Goal: Obtain resource: Download file/media

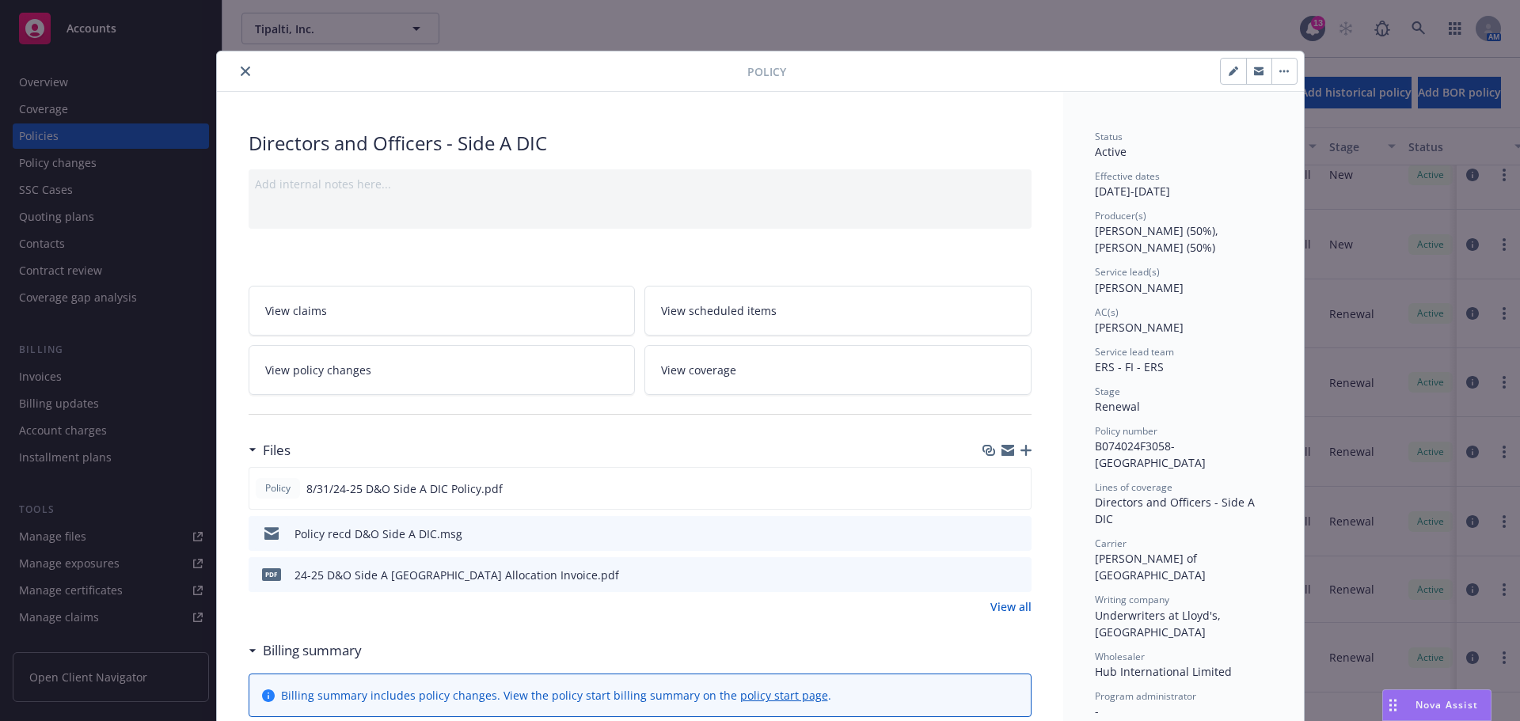
click at [241, 74] on icon "close" at bounding box center [246, 72] width 10 height 10
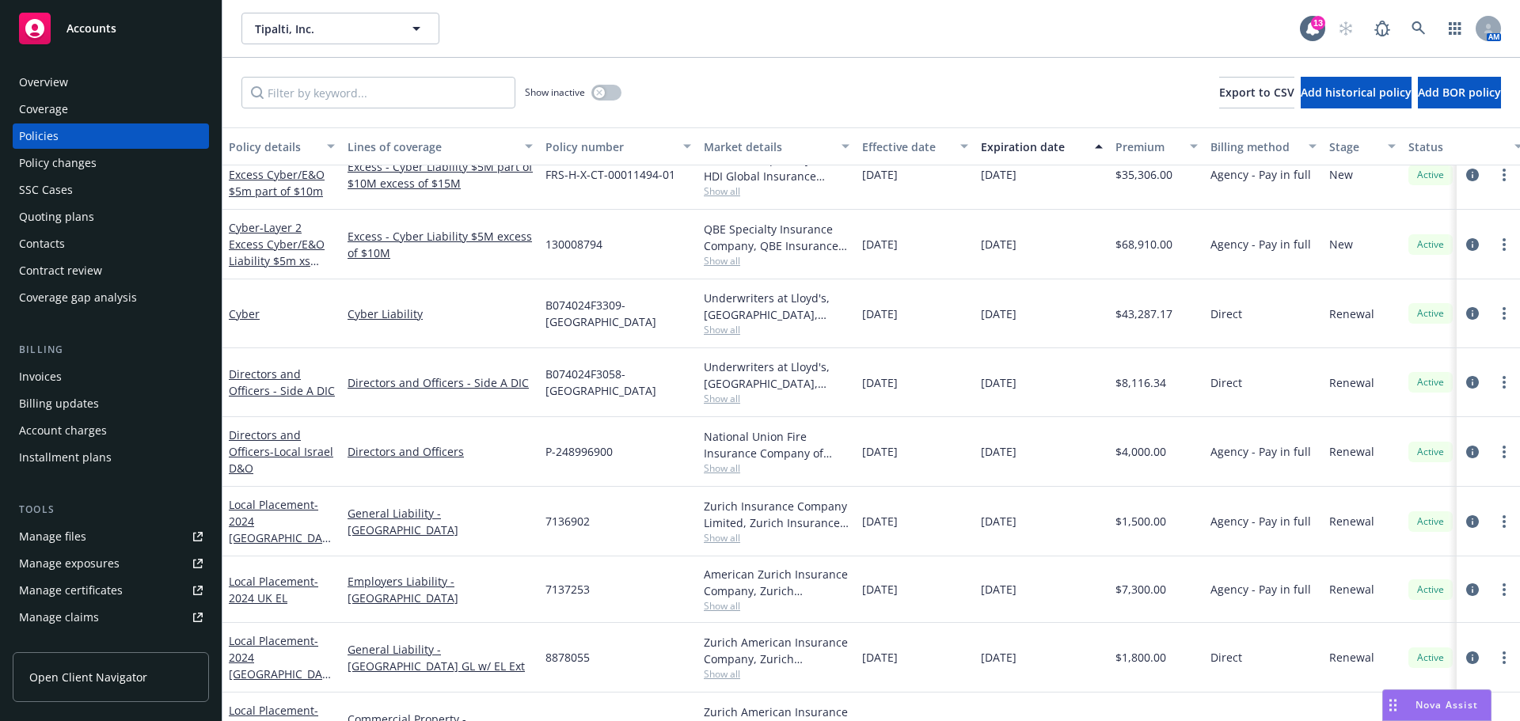
click at [87, 34] on span "Accounts" at bounding box center [92, 28] width 50 height 13
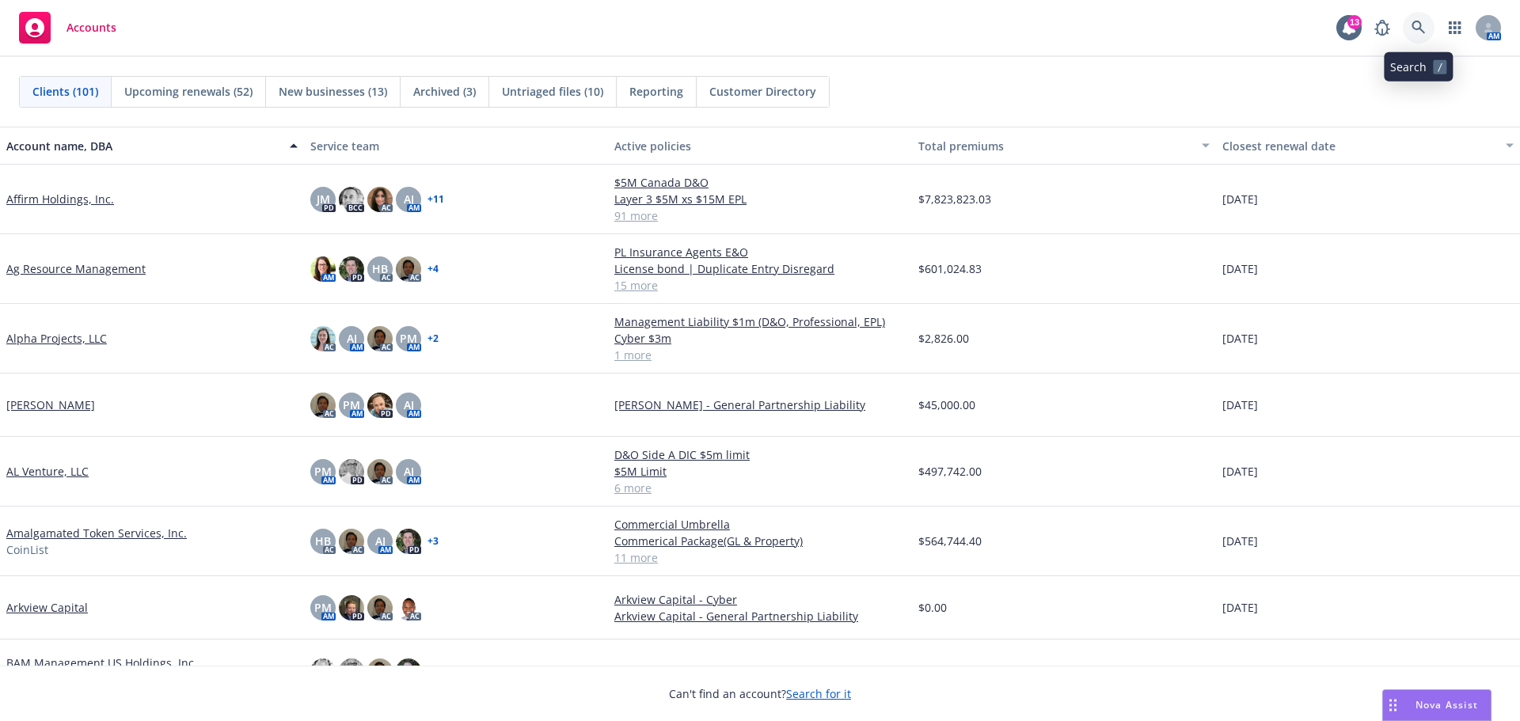
click at [1423, 27] on icon at bounding box center [1419, 28] width 14 height 14
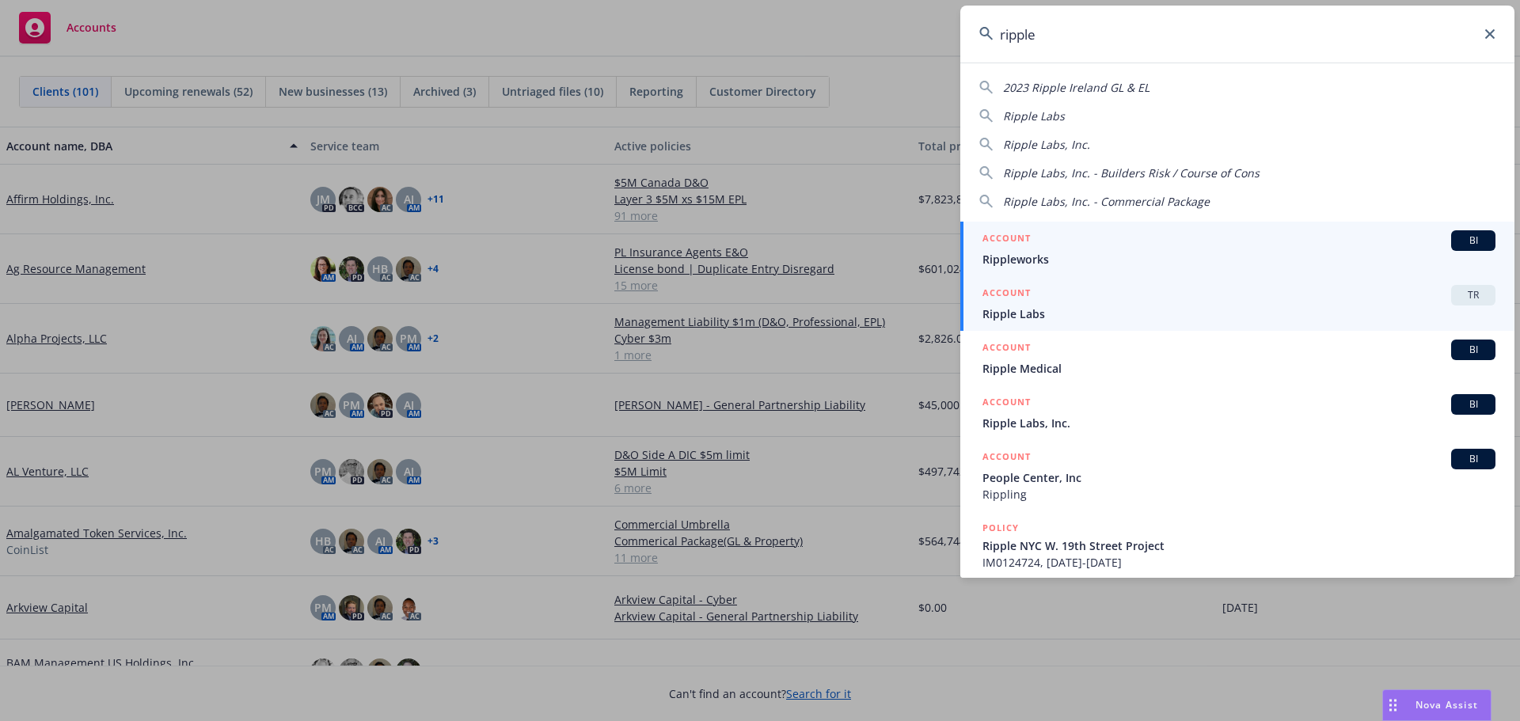
type input "ripple"
click at [1057, 316] on span "Ripple Labs" at bounding box center [1239, 314] width 513 height 17
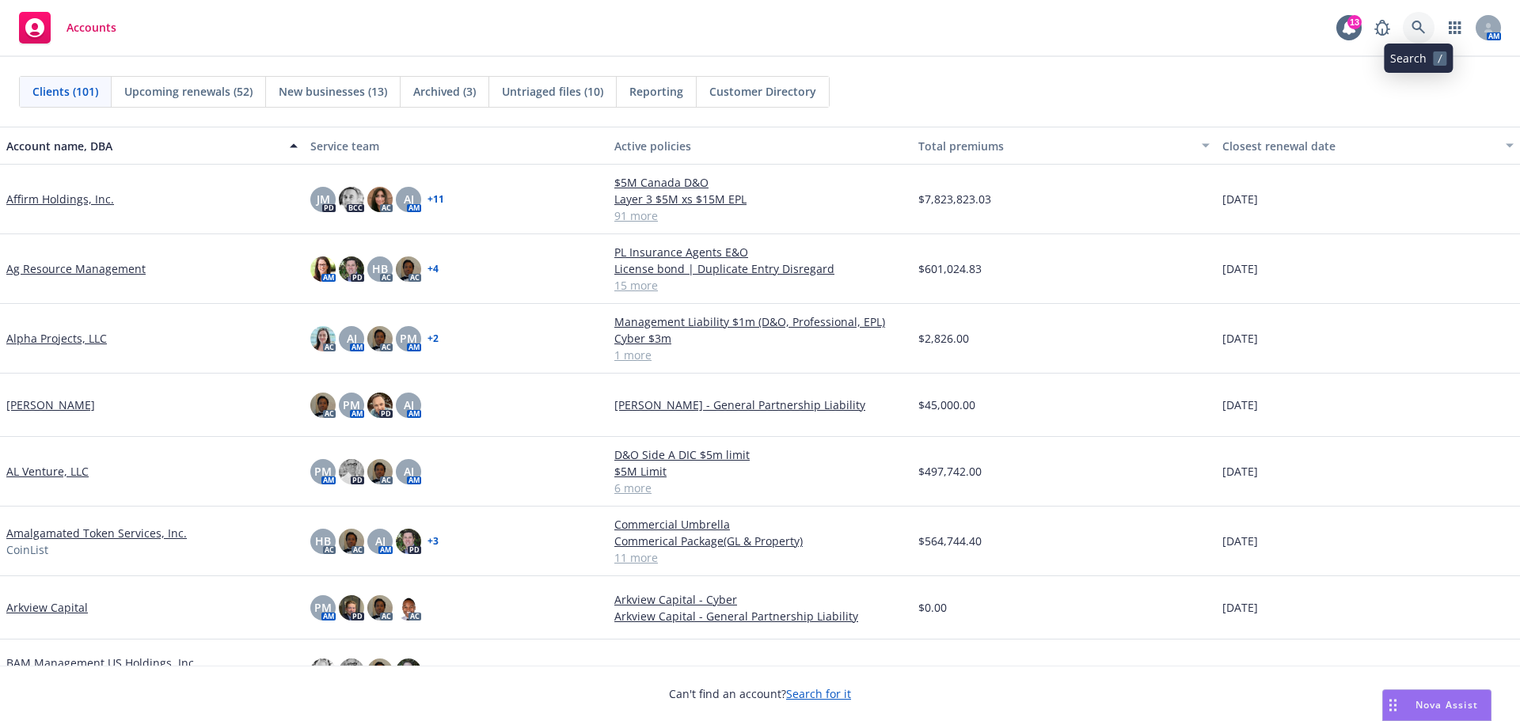
click at [1427, 24] on link at bounding box center [1419, 28] width 32 height 32
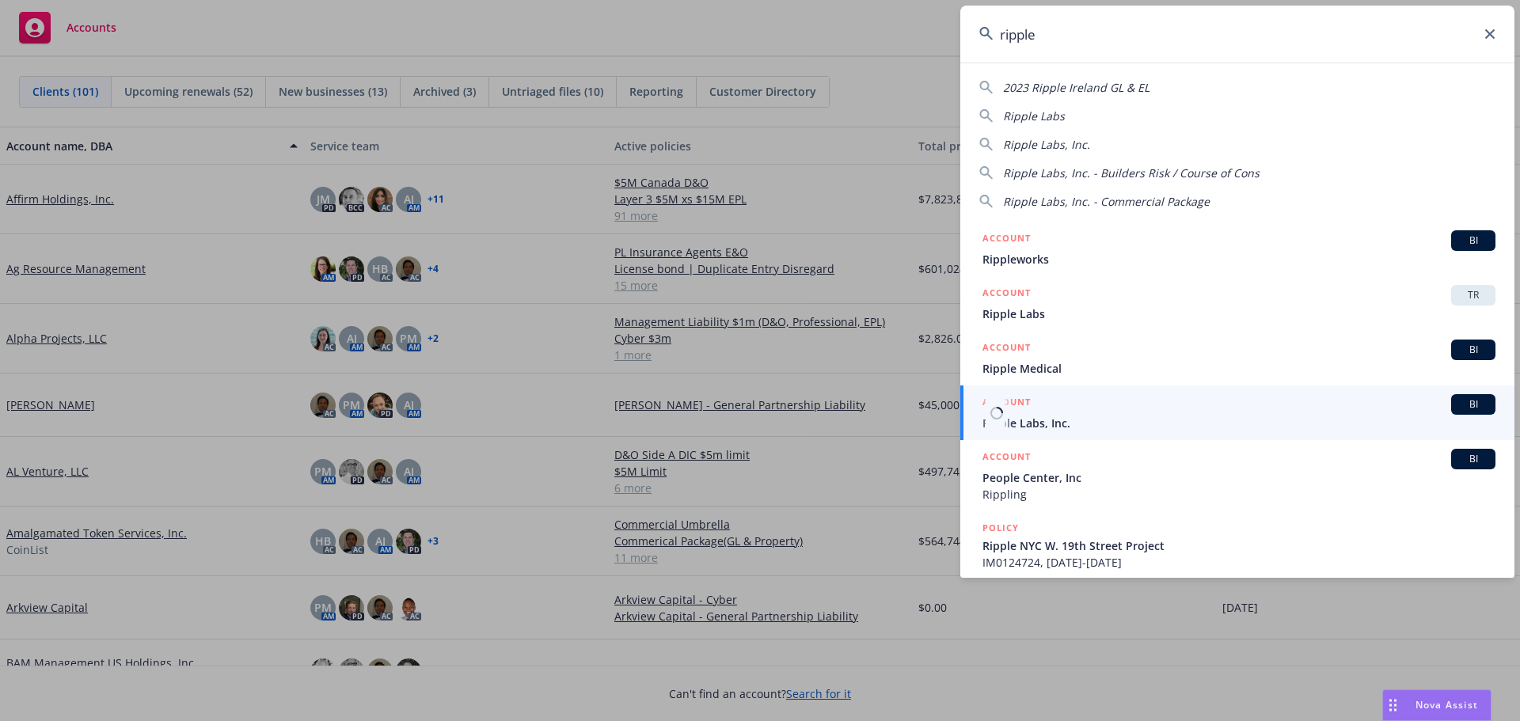
type input "ripple"
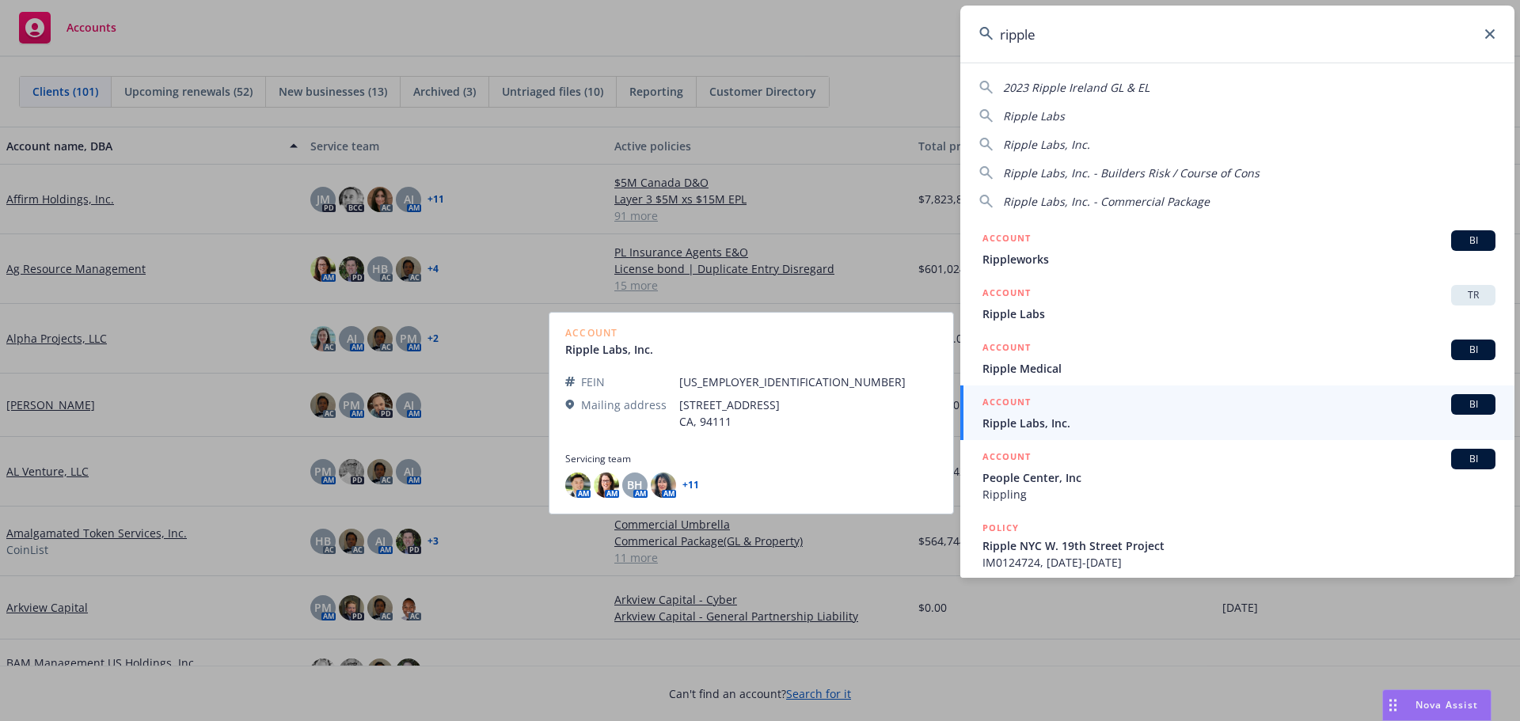
click at [1033, 420] on span "Ripple Labs, Inc." at bounding box center [1239, 423] width 513 height 17
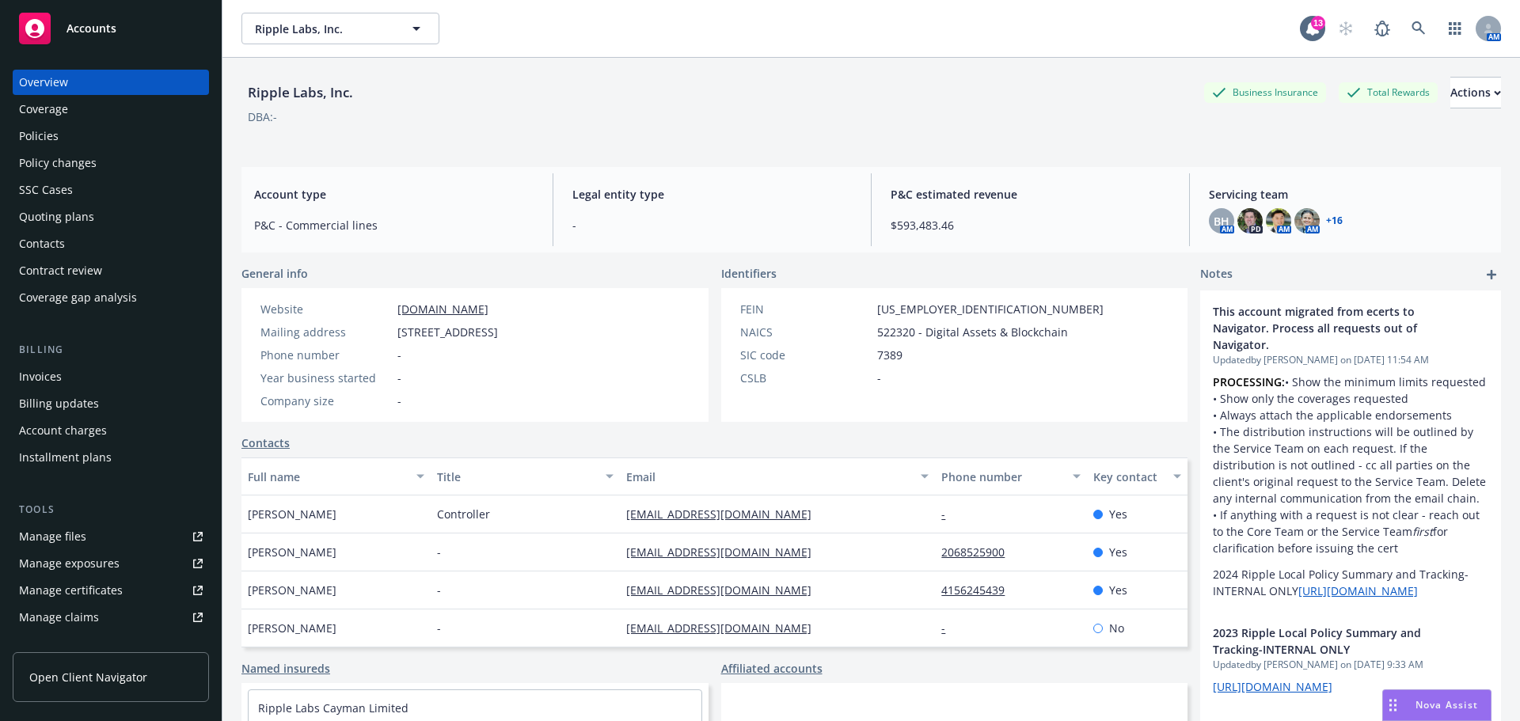
click at [40, 142] on div "Policies" at bounding box center [39, 136] width 40 height 25
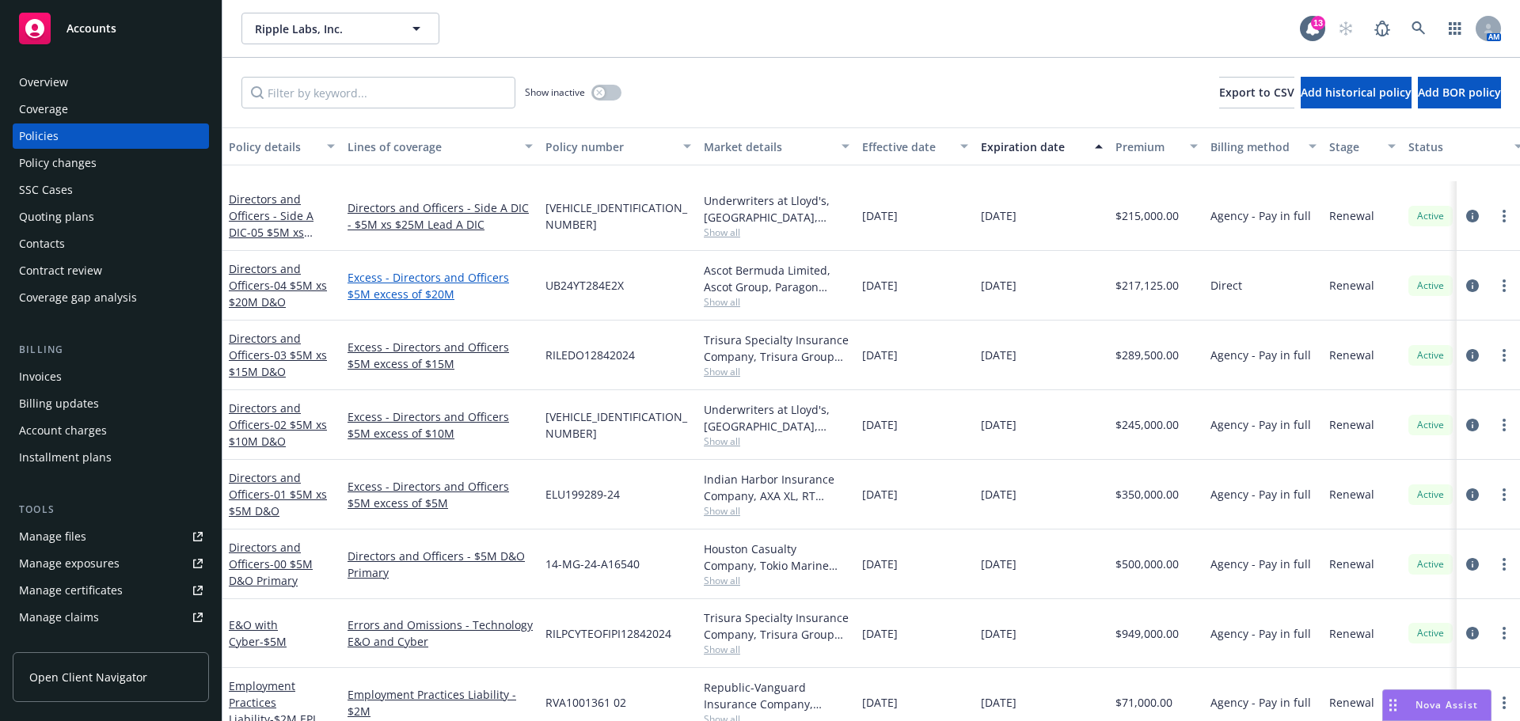
scroll to position [396, 0]
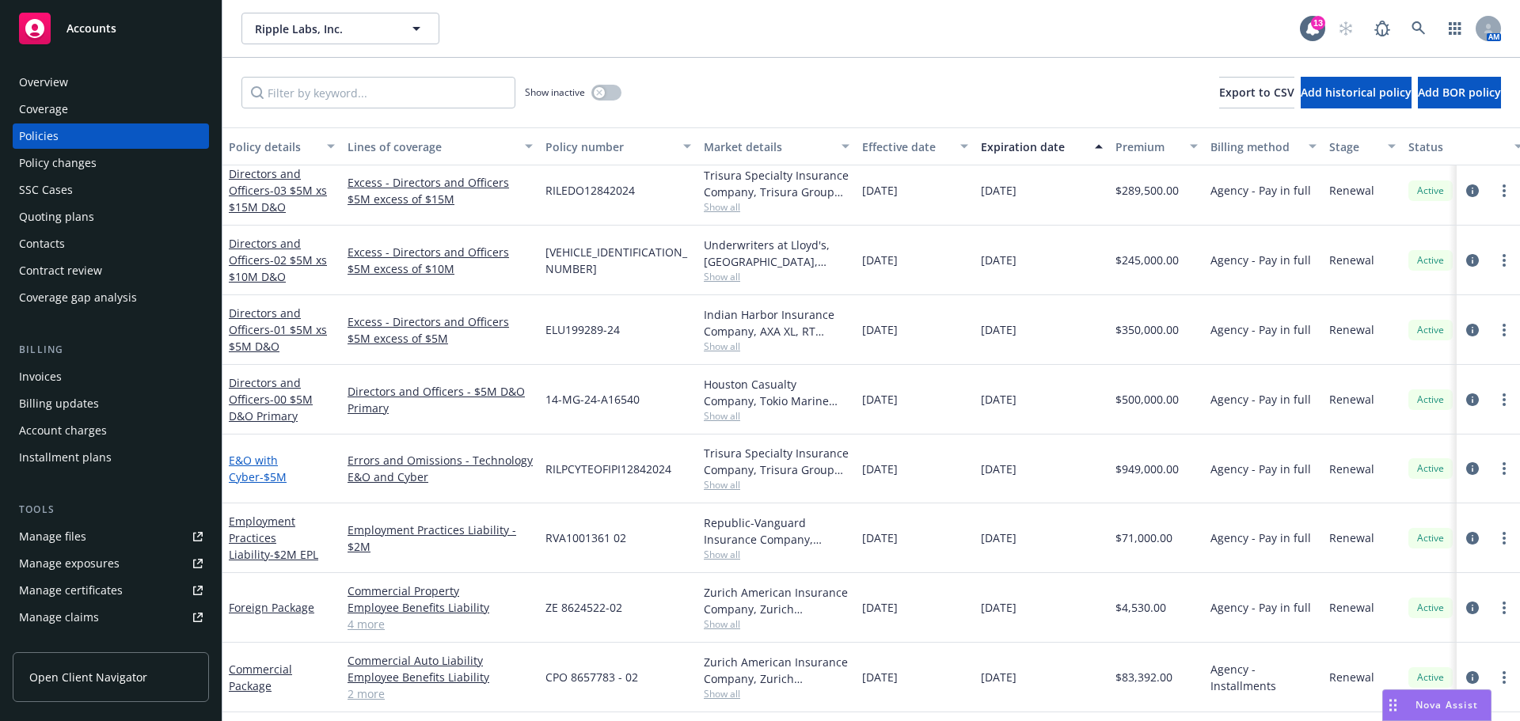
click at [287, 462] on link "E&O with Cyber - $5M" at bounding box center [258, 469] width 58 height 32
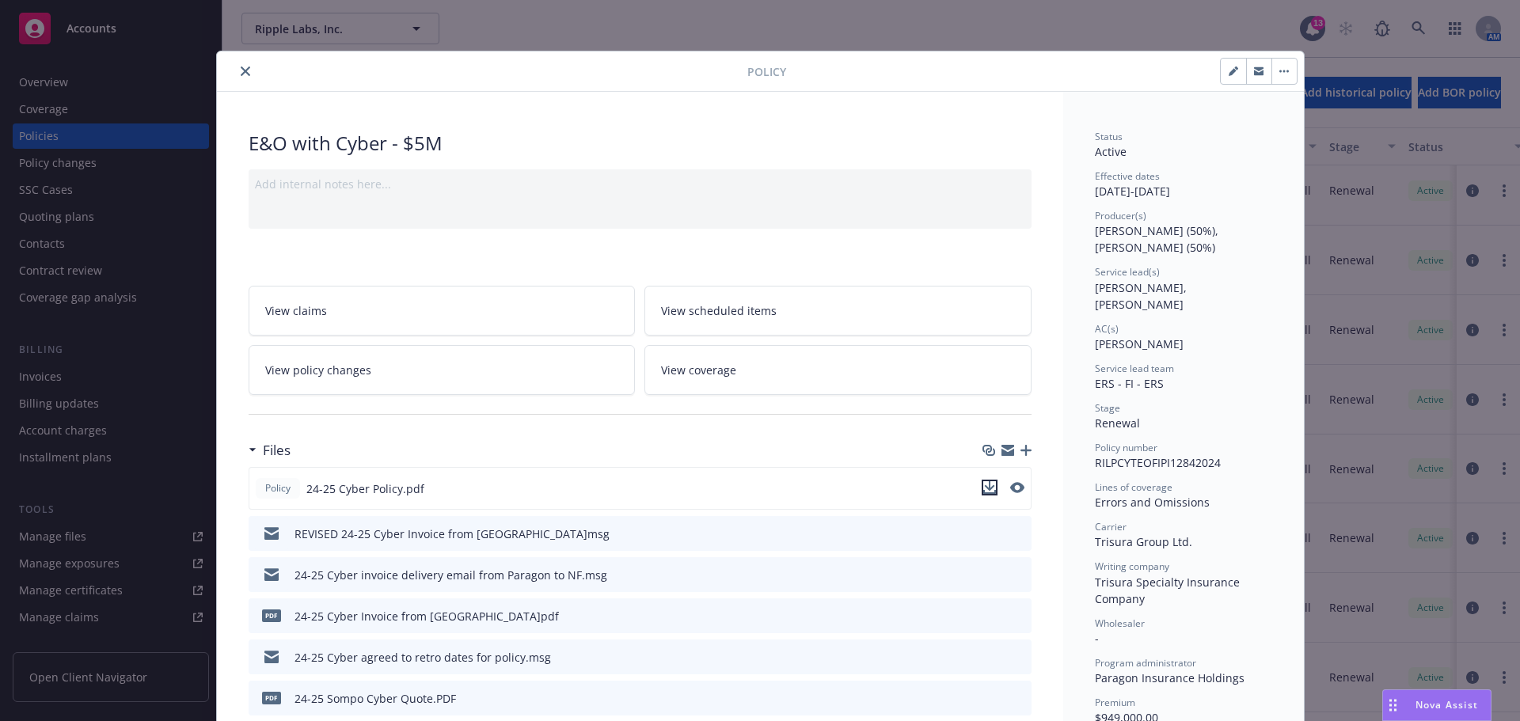
click at [983, 492] on icon "download file" at bounding box center [989, 487] width 13 height 13
